Goal: Check status

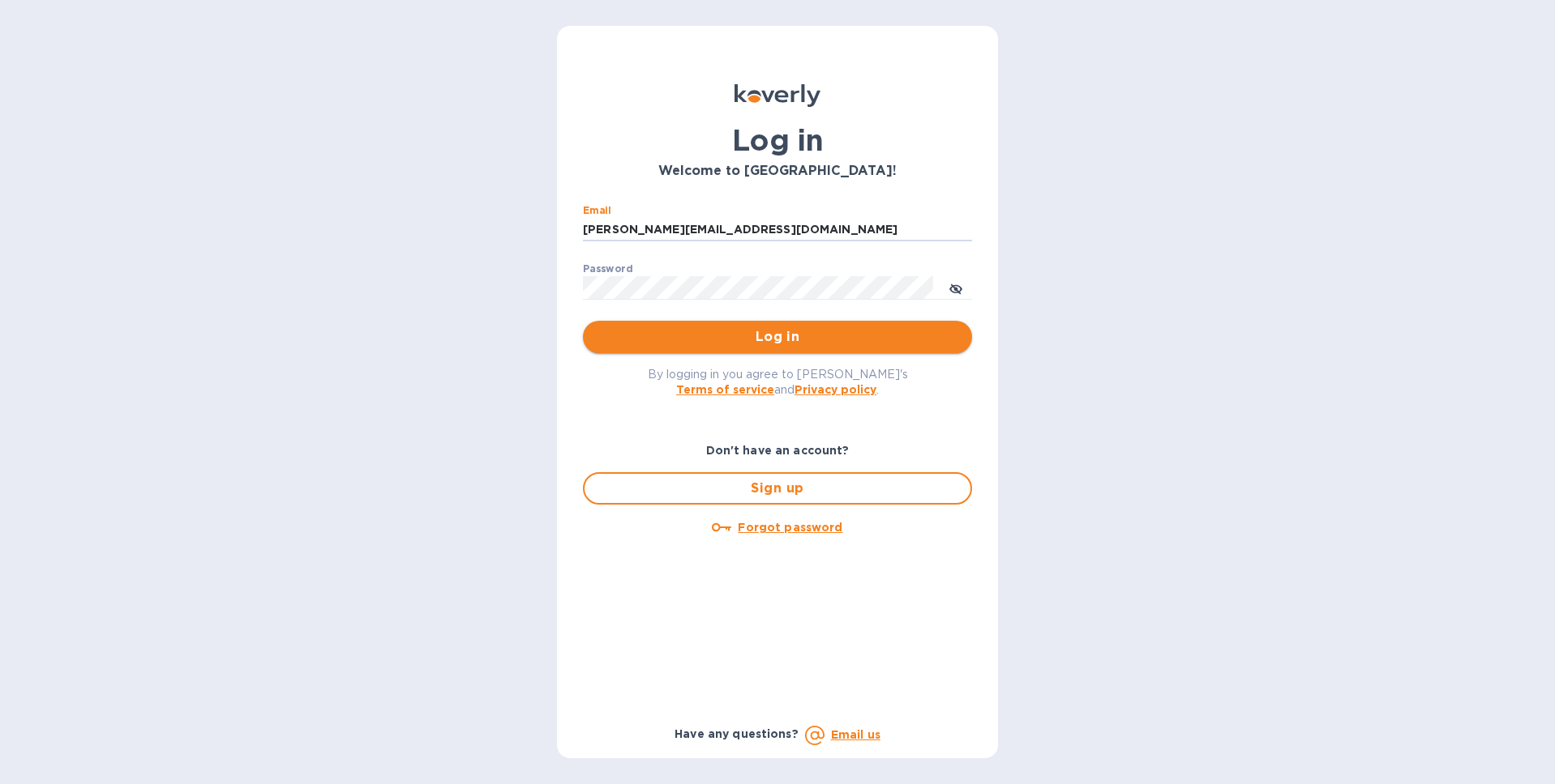
click at [788, 333] on span "Log in" at bounding box center [777, 336] width 363 height 20
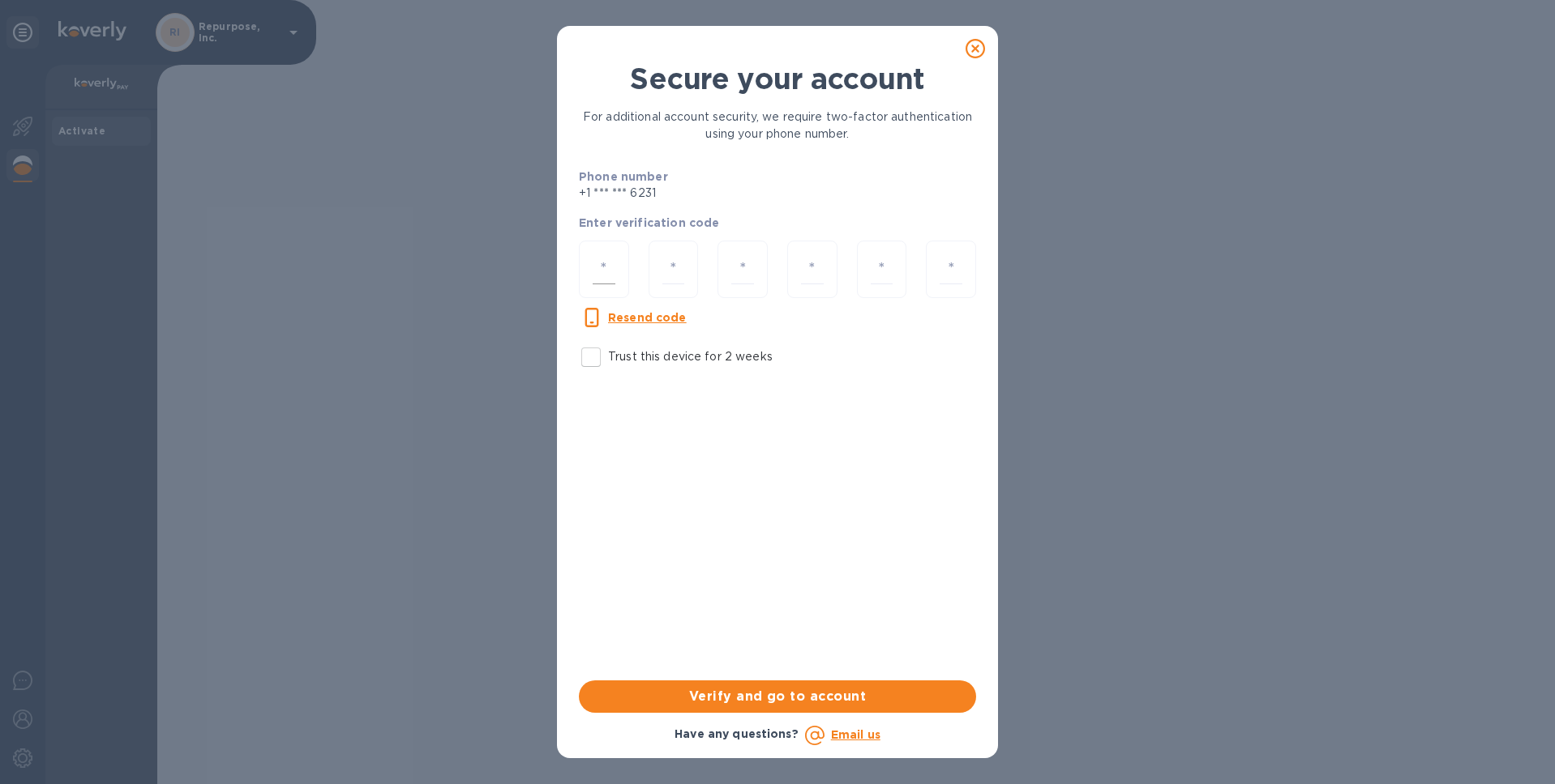
click at [613, 268] on input "number" at bounding box center [604, 269] width 22 height 30
type input "3"
type input "0"
type input "7"
type input "1"
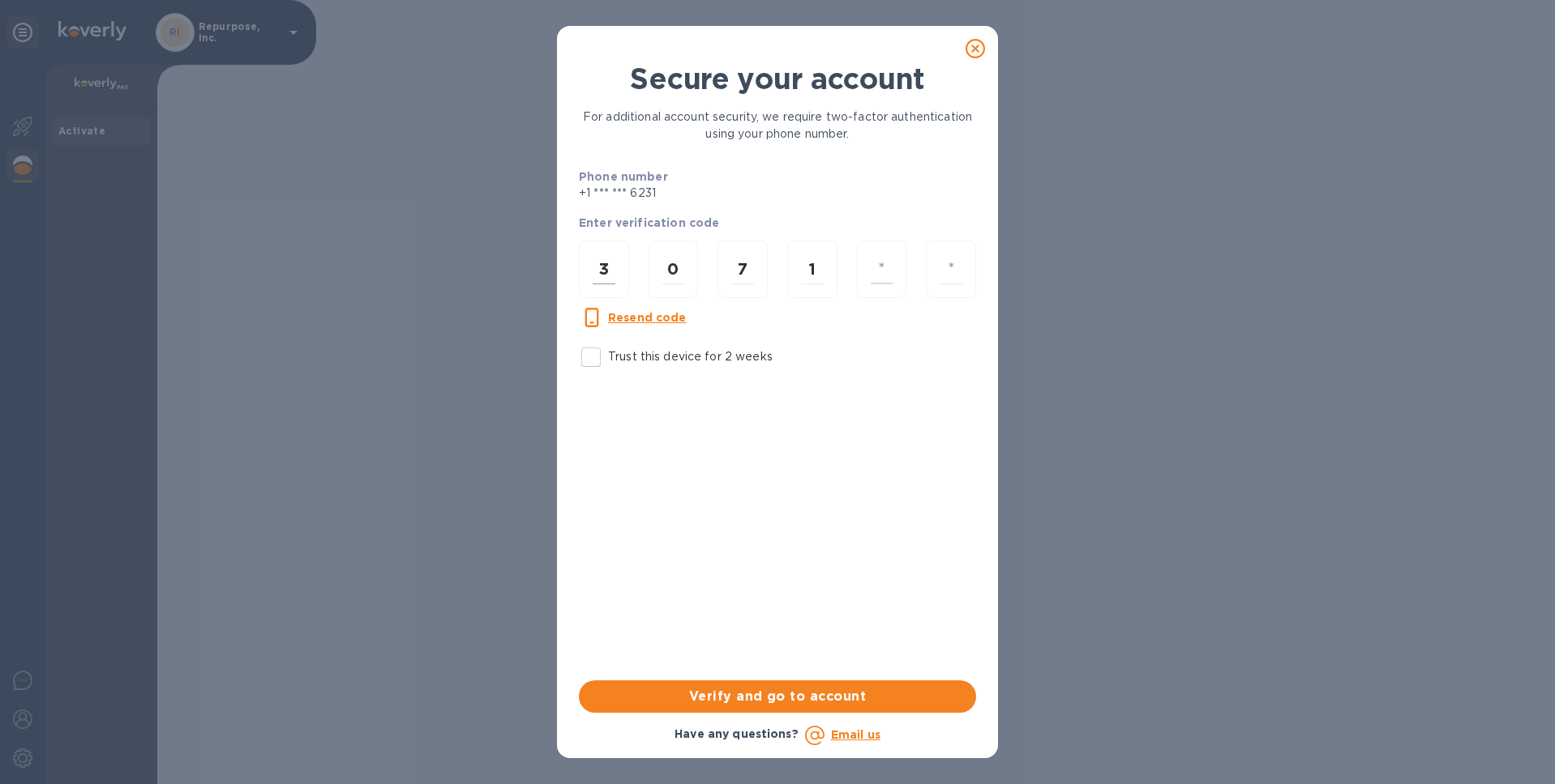
type input "9"
type input "7"
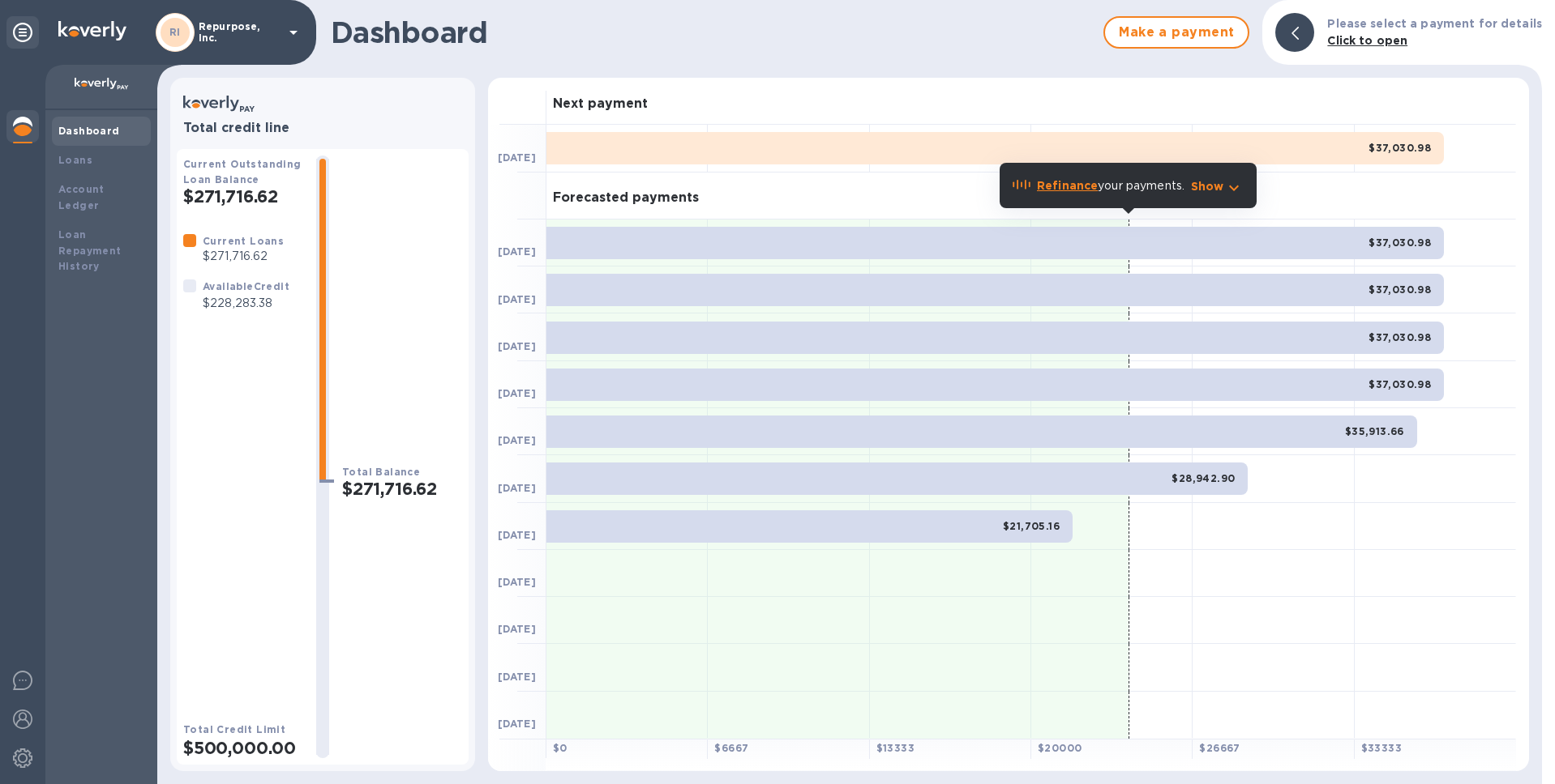
click at [244, 306] on p "$228,283.38" at bounding box center [245, 304] width 86 height 17
copy p "228,283.38"
